Goal: Download file/media

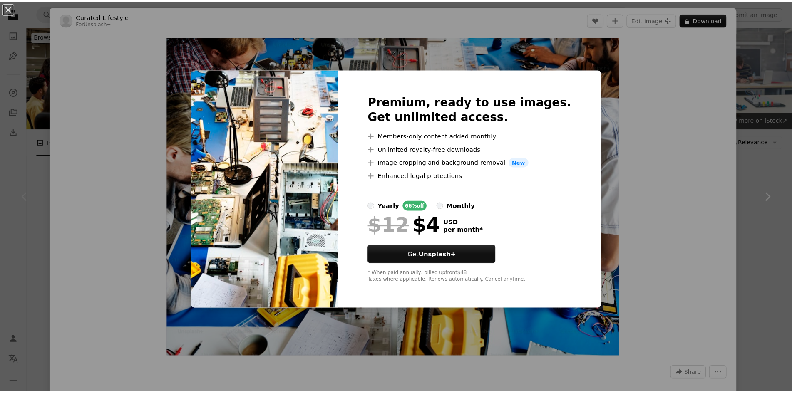
scroll to position [82, 0]
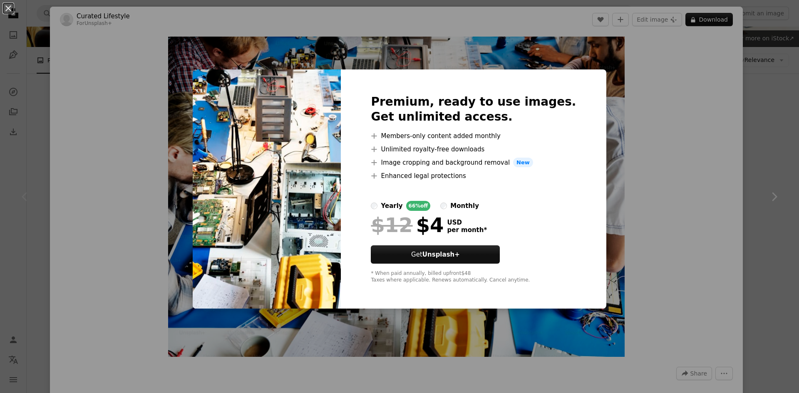
click at [693, 41] on div "An X shape Premium, ready to use images. Get unlimited access. A plus sign Memb…" at bounding box center [399, 196] width 799 height 393
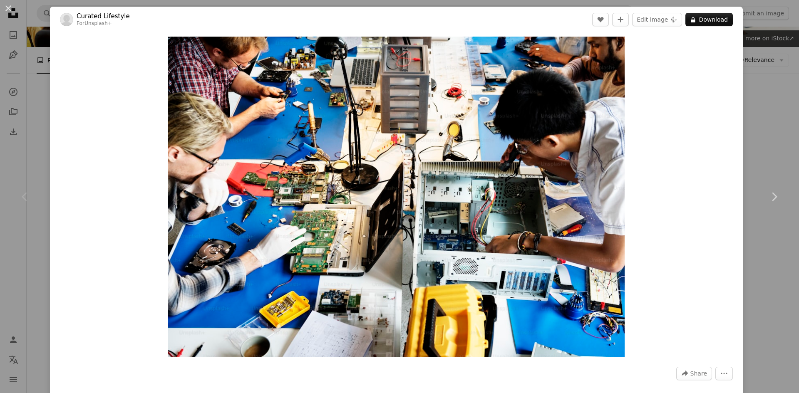
click at [761, 142] on div "An X shape Chevron left Chevron right Curated Lifestyle For Unsplash+ A heart A…" at bounding box center [399, 196] width 799 height 393
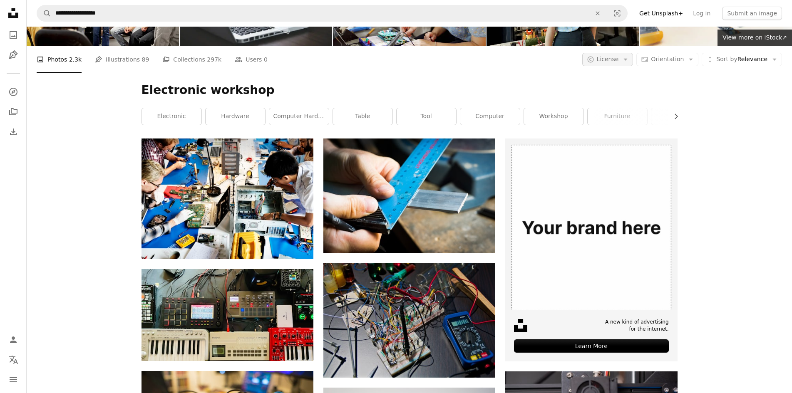
click at [633, 60] on button "A copyright icon © License Arrow down" at bounding box center [607, 59] width 51 height 13
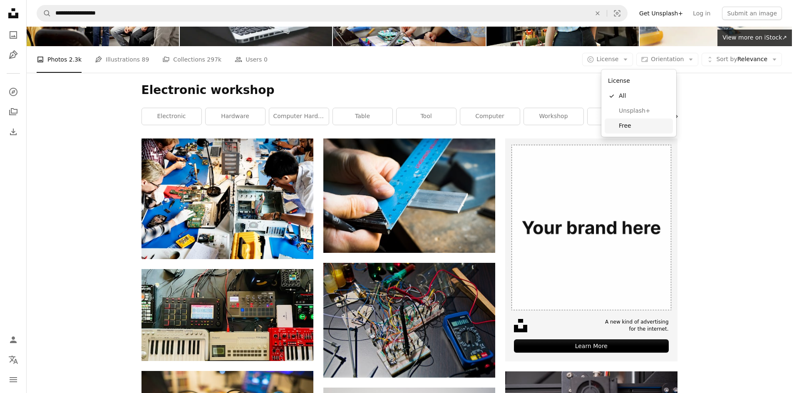
click at [626, 127] on span "Free" at bounding box center [644, 126] width 51 height 8
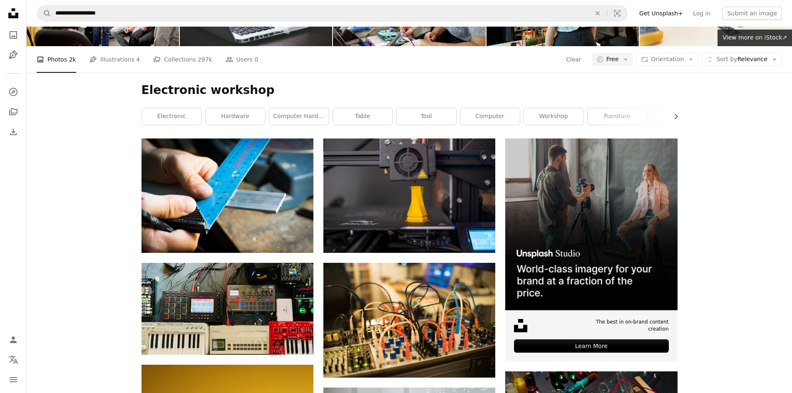
scroll to position [1391, 0]
